Goal: Find specific page/section

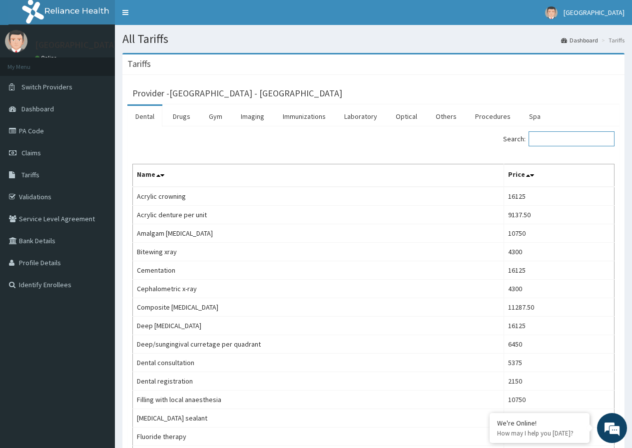
click at [569, 139] on input "Search:" at bounding box center [572, 138] width 86 height 15
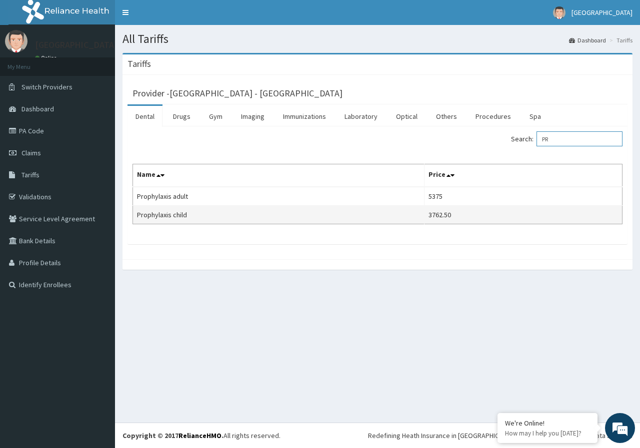
type input "P"
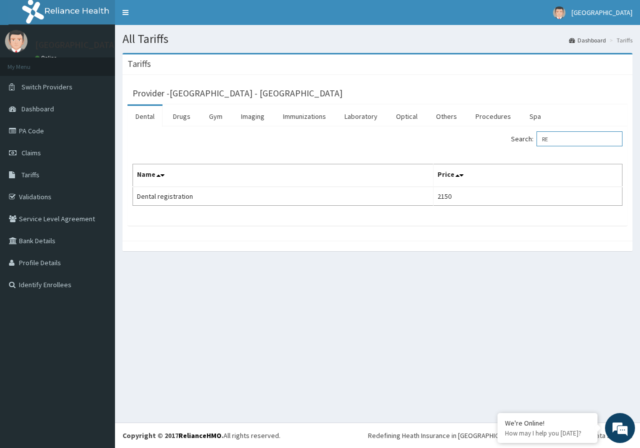
type input "R"
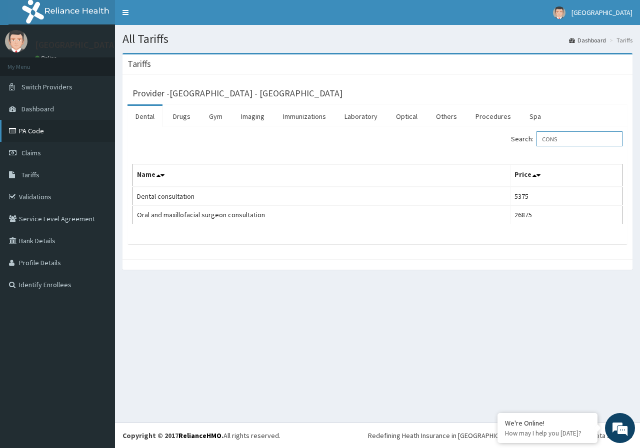
type input "CONS"
click at [63, 87] on span "Switch Providers" at bounding box center [46, 86] width 51 height 9
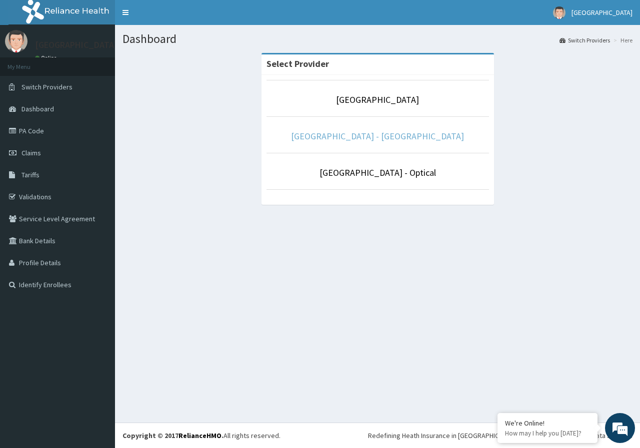
click at [389, 137] on link "[GEOGRAPHIC_DATA] - [GEOGRAPHIC_DATA]" at bounding box center [377, 135] width 173 height 11
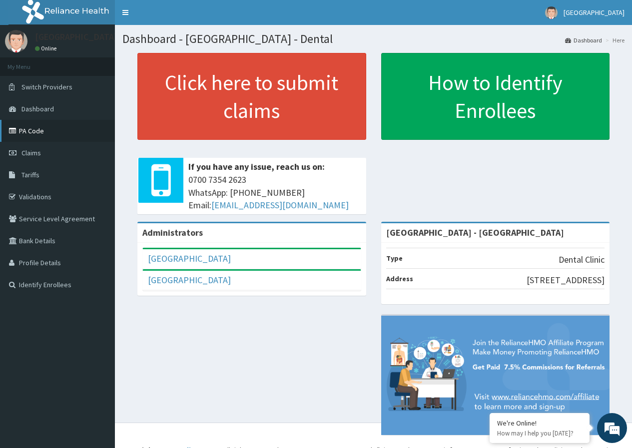
click at [62, 134] on link "PA Code" at bounding box center [57, 131] width 115 height 22
